Goal: Task Accomplishment & Management: Manage account settings

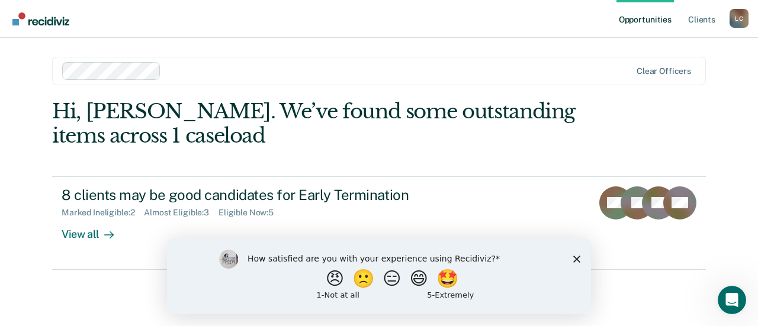
click at [574, 259] on icon "Close survey" at bounding box center [576, 258] width 7 height 7
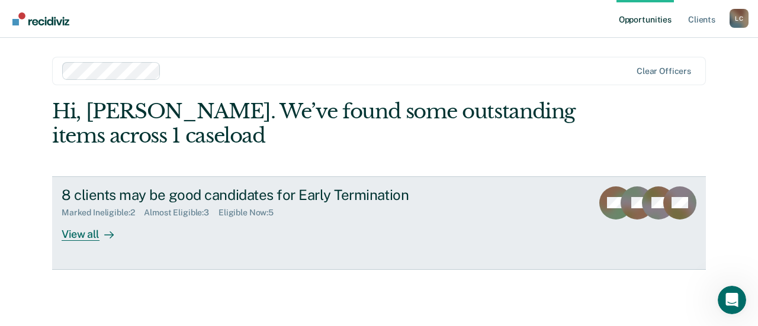
click at [85, 234] on div "View all" at bounding box center [95, 229] width 66 height 23
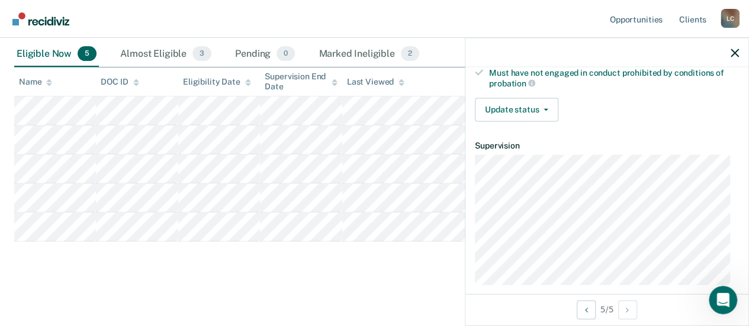
scroll to position [215, 0]
click at [514, 108] on button "Update status" at bounding box center [516, 109] width 83 height 24
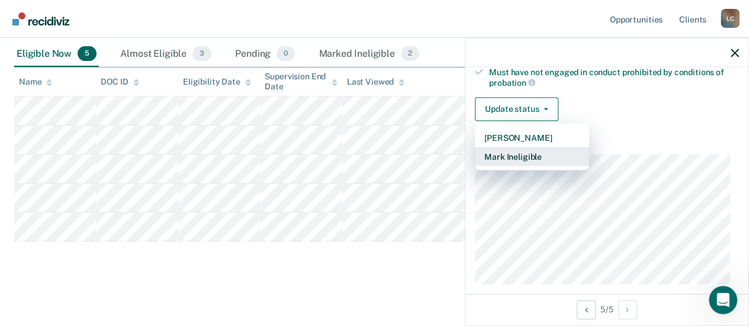
click at [523, 156] on button "Mark Ineligible" at bounding box center [532, 156] width 114 height 19
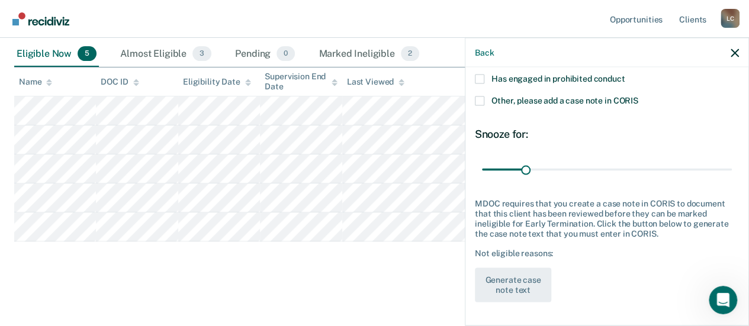
scroll to position [137, 0]
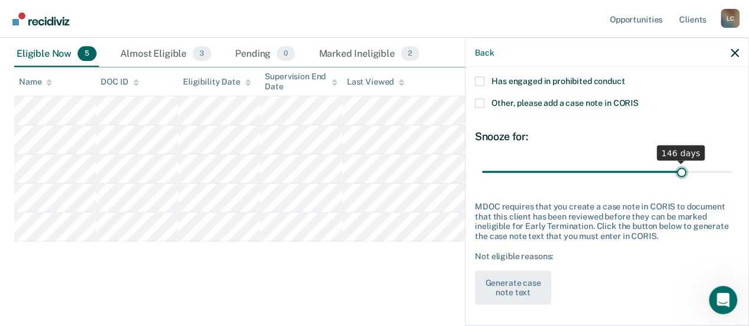
type input "146"
click at [674, 168] on input "range" at bounding box center [607, 172] width 250 height 21
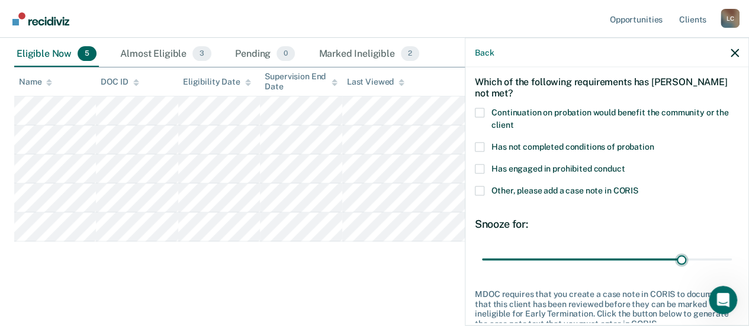
scroll to position [43, 0]
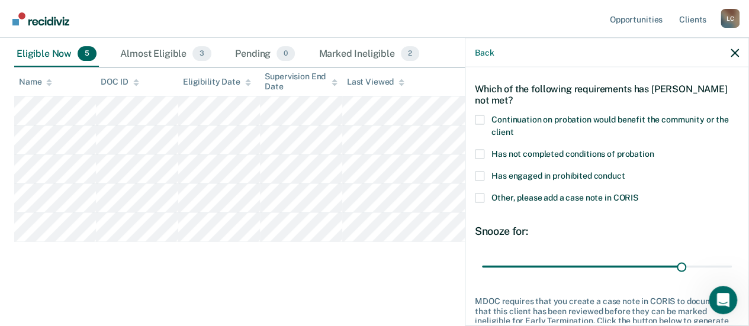
click at [478, 150] on span at bounding box center [479, 154] width 9 height 9
click at [654, 150] on input "Has not completed conditions of probation" at bounding box center [654, 150] width 0 height 0
click at [478, 120] on span at bounding box center [479, 119] width 9 height 9
click at [513, 128] on input "Continuation on probation would benefit the community or the client" at bounding box center [513, 128] width 0 height 0
drag, startPoint x: 675, startPoint y: 266, endPoint x: 727, endPoint y: 267, distance: 52.1
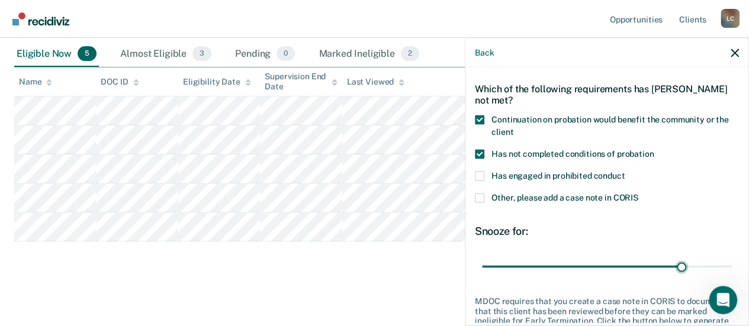
drag, startPoint x: 727, startPoint y: 267, endPoint x: 496, endPoint y: 237, distance: 232.8
click at [496, 237] on div "Snooze for: 146 days" at bounding box center [607, 251] width 264 height 53
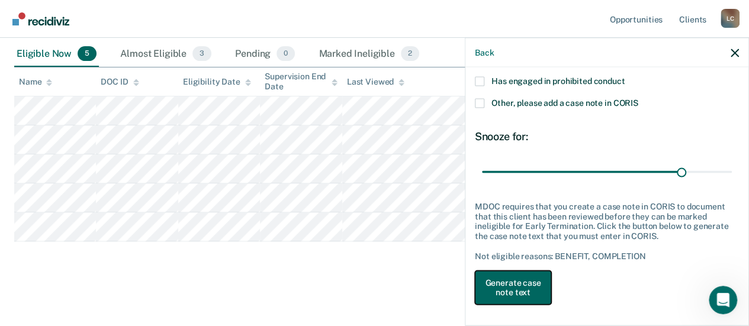
click at [517, 289] on button "Generate case note text" at bounding box center [513, 288] width 76 height 34
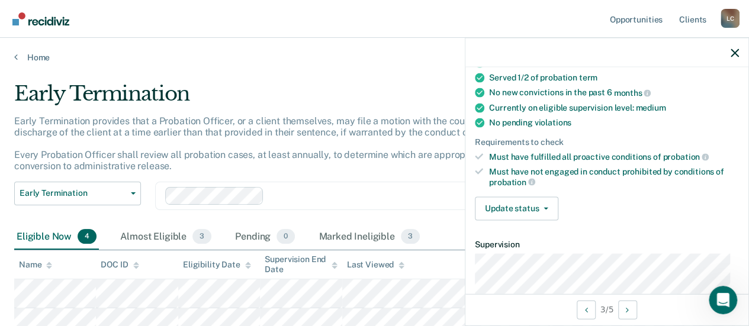
scroll to position [139, 0]
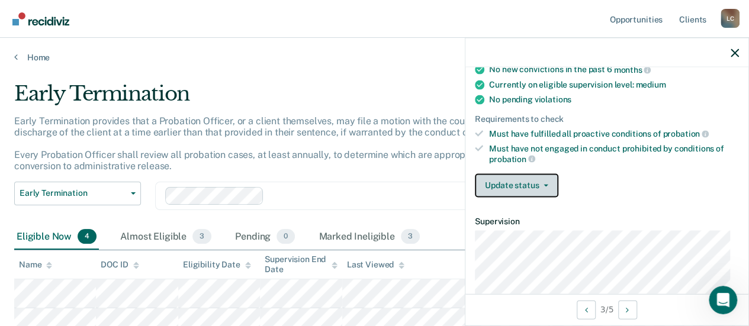
click at [516, 184] on button "Update status" at bounding box center [516, 185] width 83 height 24
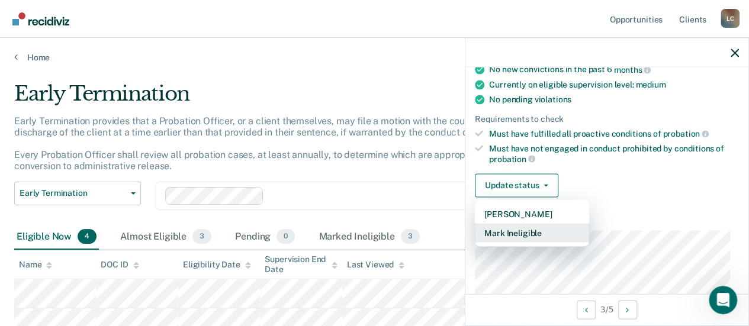
click at [522, 228] on button "Mark Ineligible" at bounding box center [532, 232] width 114 height 19
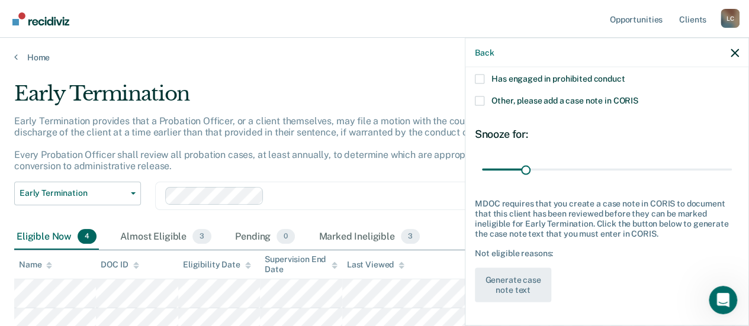
scroll to position [137, 0]
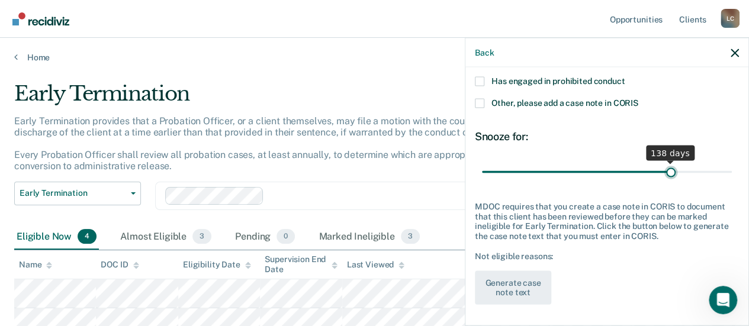
click at [664, 169] on input "range" at bounding box center [607, 172] width 250 height 21
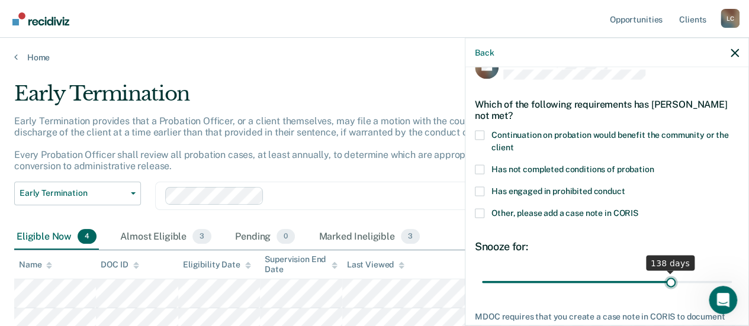
scroll to position [1, 0]
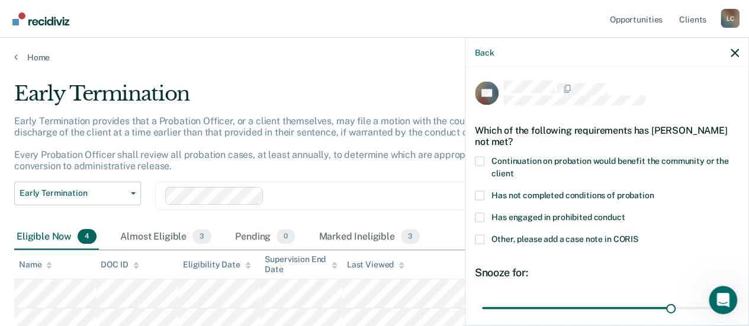
click at [481, 192] on span at bounding box center [479, 195] width 9 height 9
click at [654, 191] on input "Has not completed conditions of probation" at bounding box center [654, 191] width 0 height 0
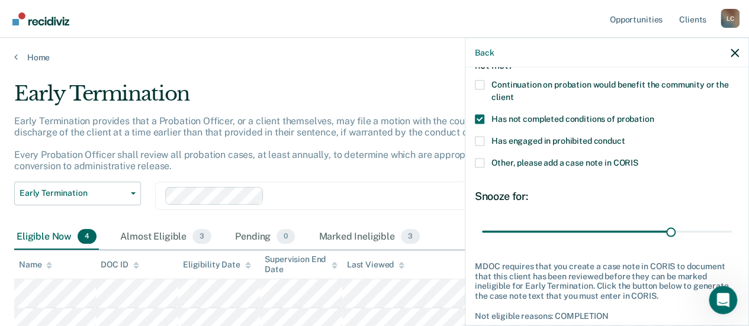
scroll to position [137, 0]
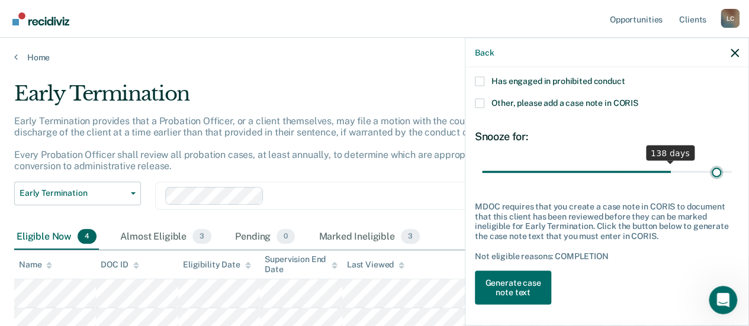
type input "172"
click at [707, 169] on input "range" at bounding box center [607, 172] width 250 height 21
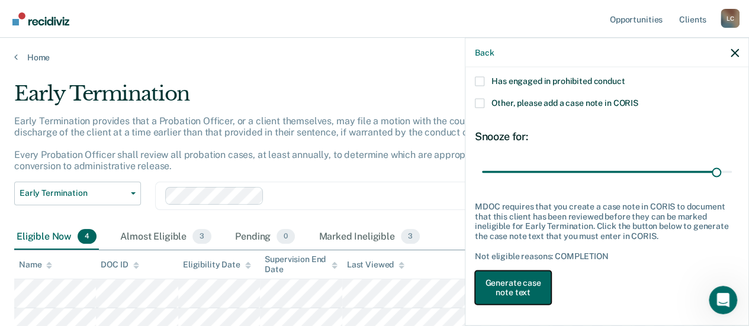
click at [507, 290] on button "Generate case note text" at bounding box center [513, 288] width 76 height 34
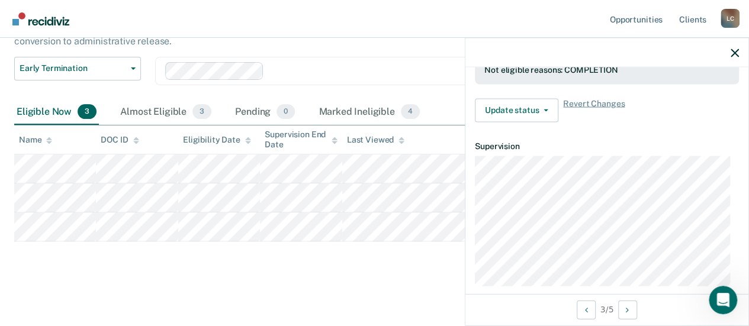
scroll to position [214, 0]
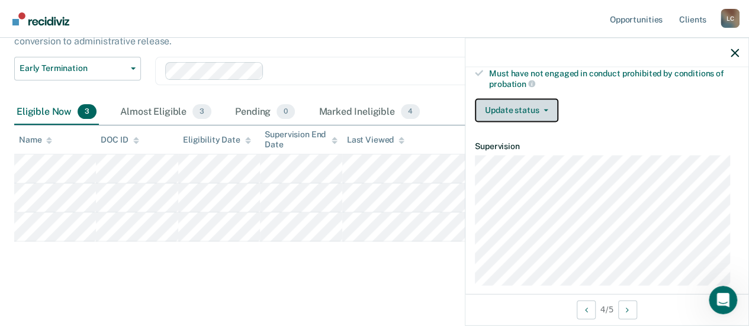
click at [516, 102] on button "Update status" at bounding box center [516, 110] width 83 height 24
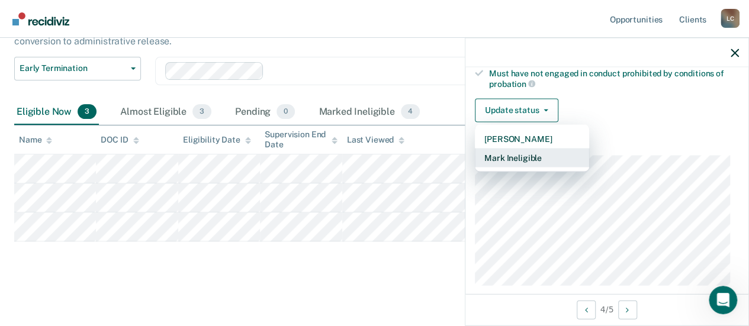
click at [529, 153] on button "Mark Ineligible" at bounding box center [532, 157] width 114 height 19
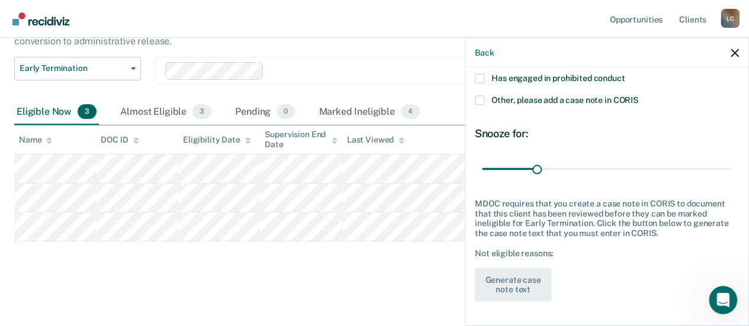
scroll to position [137, 0]
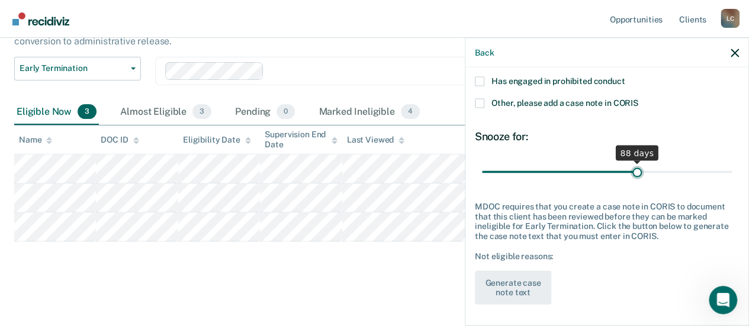
type input "88"
click at [631, 171] on input "range" at bounding box center [607, 172] width 250 height 21
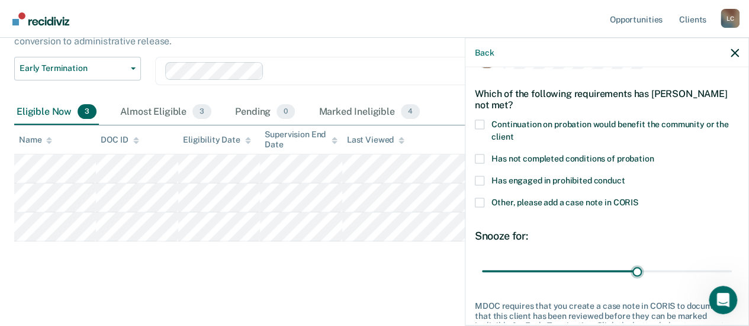
scroll to position [34, 0]
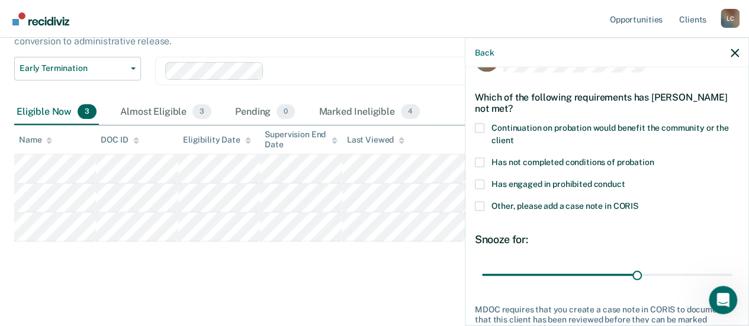
click at [478, 127] on span at bounding box center [479, 128] width 9 height 9
click at [513, 136] on input "Continuation on probation would benefit the community or the client" at bounding box center [513, 136] width 0 height 0
click at [479, 184] on span at bounding box center [479, 184] width 9 height 9
click at [625, 180] on input "Has engaged in prohibited conduct" at bounding box center [625, 180] width 0 height 0
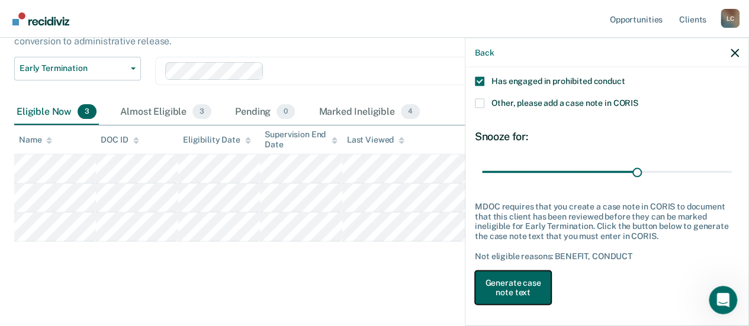
click at [514, 287] on button "Generate case note text" at bounding box center [513, 288] width 76 height 34
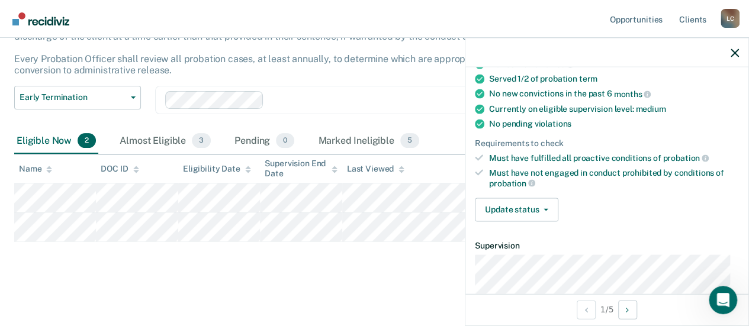
scroll to position [122, 0]
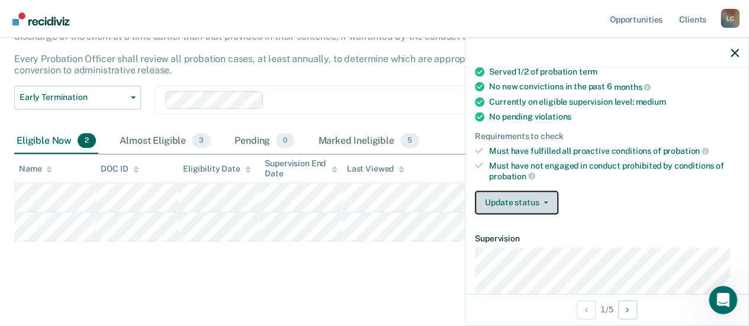
click at [510, 193] on button "Update status" at bounding box center [516, 203] width 83 height 24
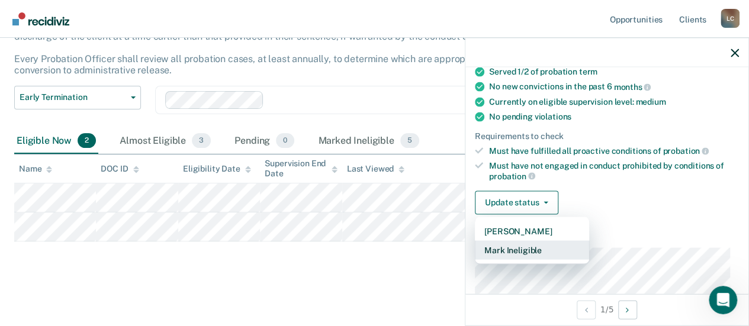
click at [515, 245] on button "Mark Ineligible" at bounding box center [532, 249] width 114 height 19
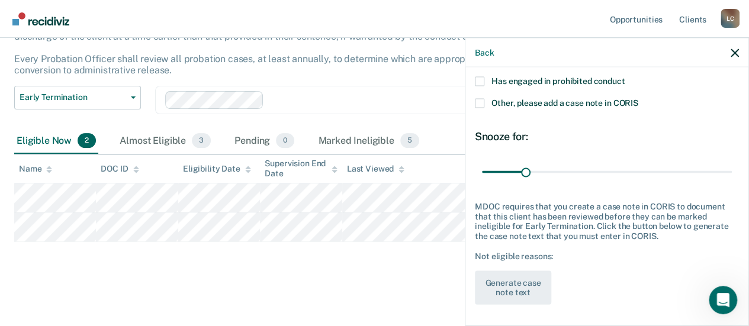
scroll to position [0, 0]
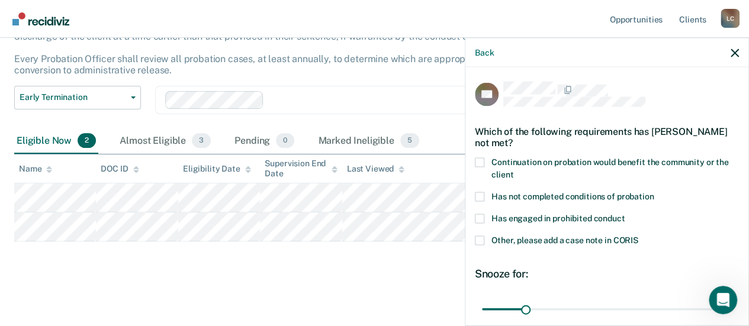
click at [482, 195] on span at bounding box center [479, 196] width 9 height 9
click at [654, 192] on input "Has not completed conditions of probation" at bounding box center [654, 192] width 0 height 0
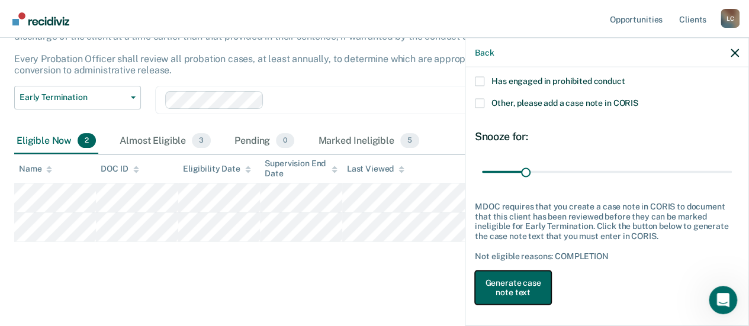
click at [508, 283] on button "Generate case note text" at bounding box center [513, 288] width 76 height 34
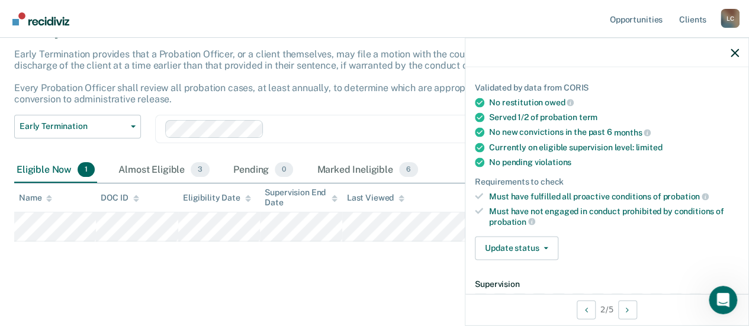
scroll to position [73, 0]
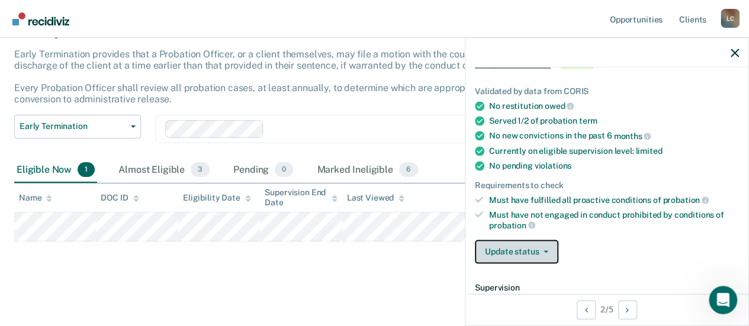
click at [529, 255] on button "Update status" at bounding box center [516, 252] width 83 height 24
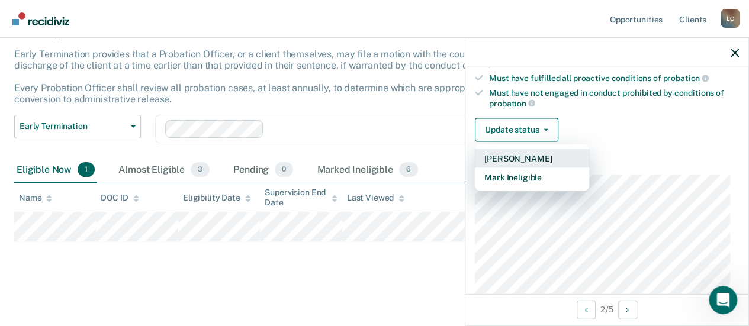
scroll to position [197, 0]
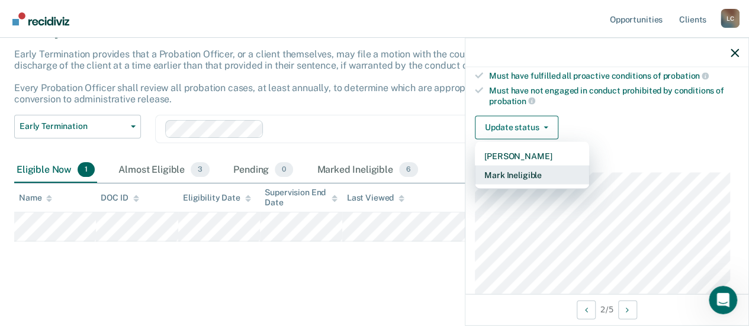
click at [522, 172] on button "Mark Ineligible" at bounding box center [532, 174] width 114 height 19
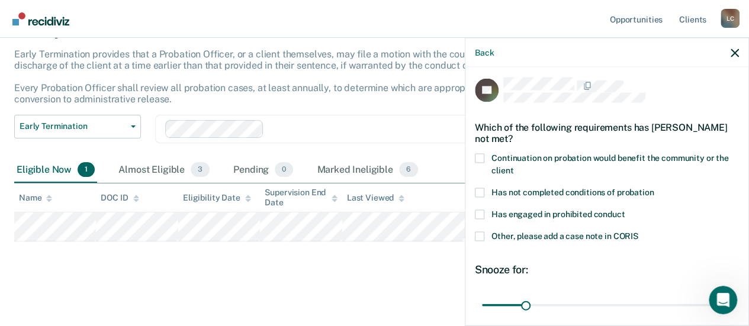
scroll to position [0, 0]
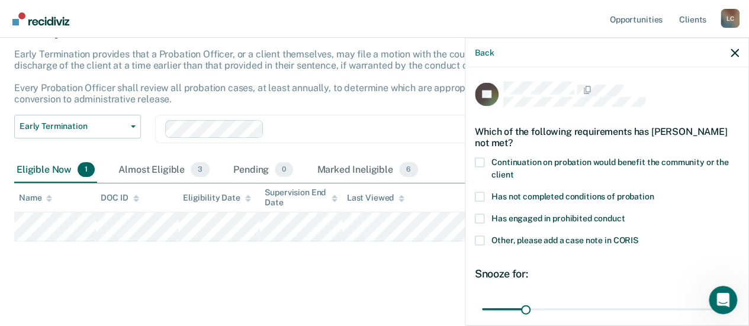
click at [626, 144] on div "Which of the following requirements has [PERSON_NAME] not met?" at bounding box center [607, 136] width 264 height 41
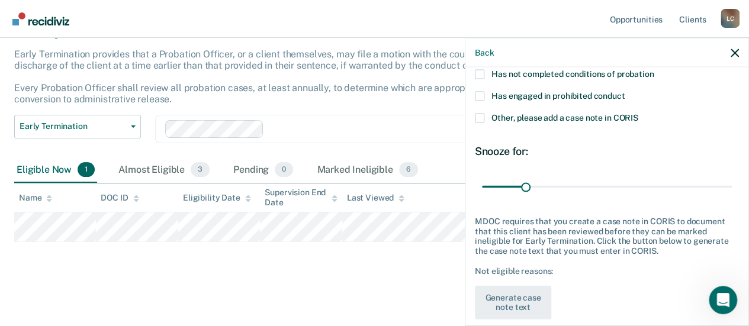
scroll to position [137, 0]
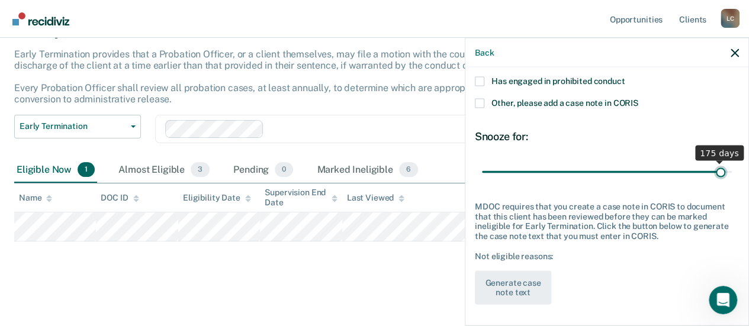
type input "175"
click at [712, 171] on input "range" at bounding box center [607, 172] width 250 height 21
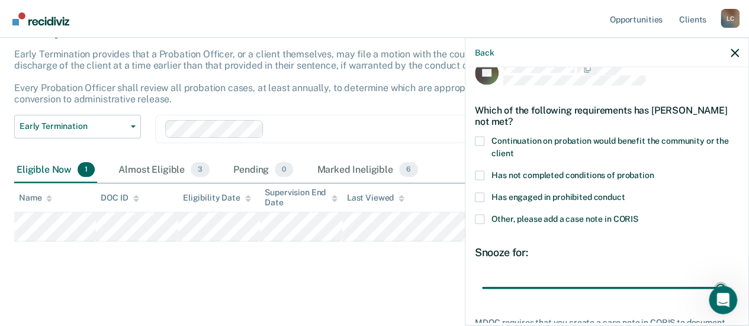
scroll to position [20, 0]
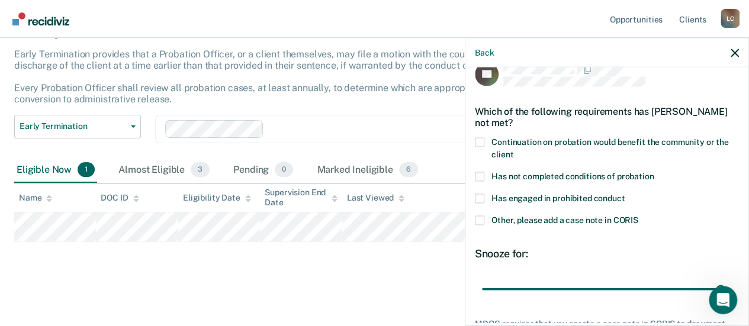
click at [482, 143] on span at bounding box center [479, 142] width 9 height 9
click at [513, 150] on input "Continuation on probation would benefit the community or the client" at bounding box center [513, 150] width 0 height 0
click at [481, 177] on span at bounding box center [479, 176] width 9 height 9
click at [654, 172] on input "Has not completed conditions of probation" at bounding box center [654, 172] width 0 height 0
click at [478, 179] on label "Has not completed conditions of probation" at bounding box center [607, 178] width 264 height 12
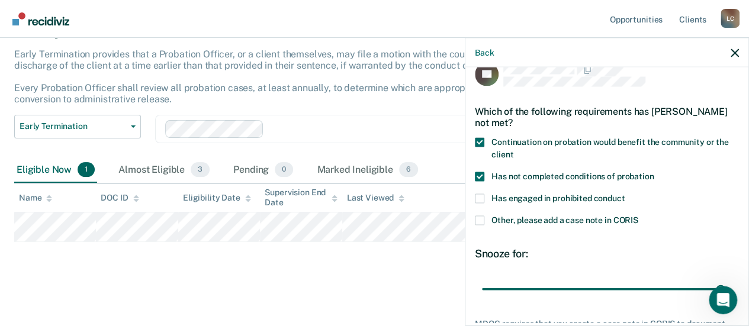
click at [654, 172] on input "Has not completed conditions of probation" at bounding box center [654, 172] width 0 height 0
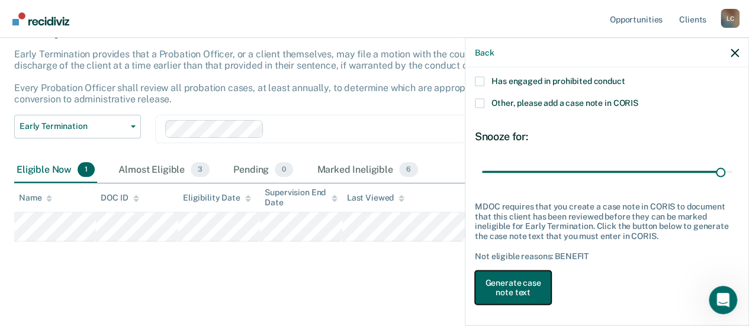
click at [507, 294] on button "Generate case note text" at bounding box center [513, 288] width 76 height 34
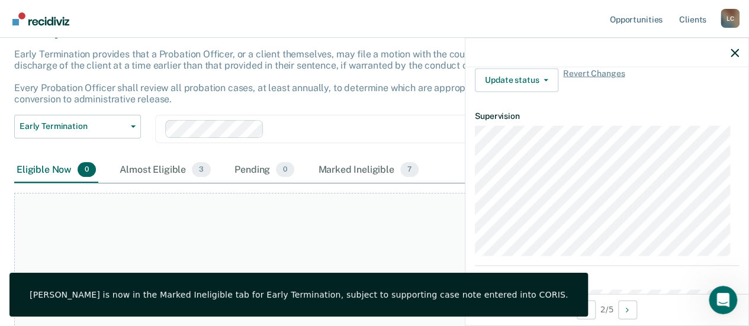
scroll to position [374, 0]
click at [161, 169] on div "Almost Eligible 3" at bounding box center [165, 170] width 96 height 26
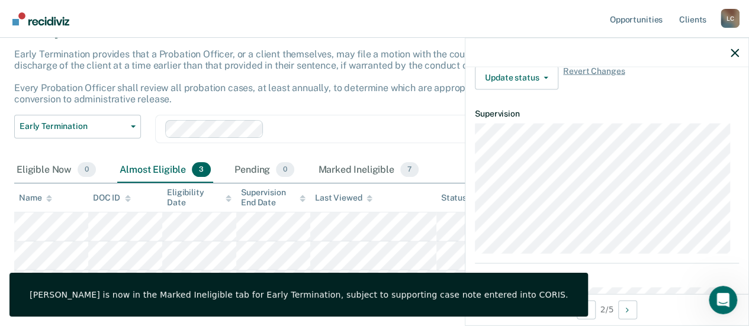
scroll to position [143, 0]
